Goal: Find specific page/section: Find specific page/section

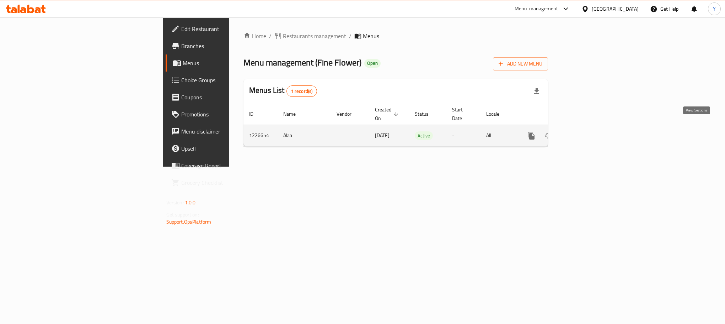
click at [587, 131] on icon "enhanced table" at bounding box center [583, 135] width 9 height 9
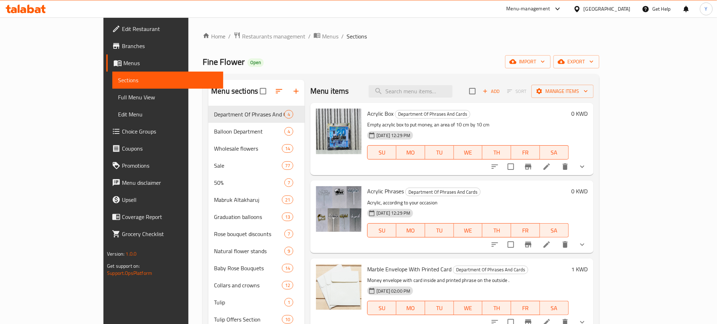
click at [584, 13] on div at bounding box center [579, 9] width 10 height 8
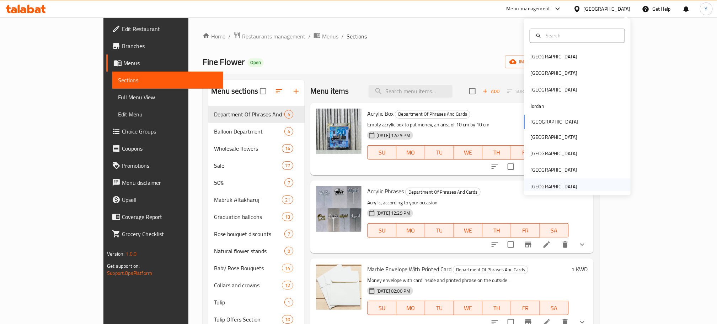
click at [568, 188] on div "[GEOGRAPHIC_DATA]" at bounding box center [554, 186] width 47 height 8
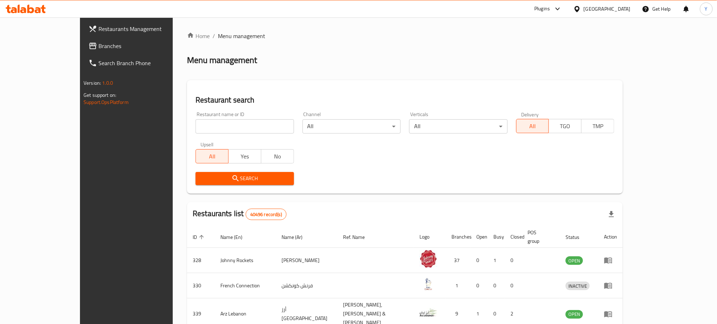
click at [98, 50] on span "Branches" at bounding box center [146, 46] width 96 height 9
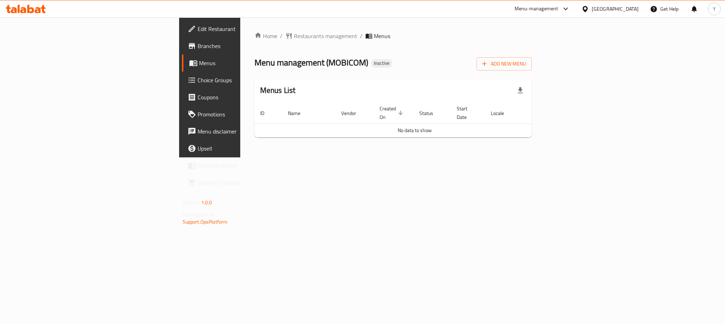
click at [198, 46] on span "Branches" at bounding box center [246, 46] width 97 height 9
